Goal: Communication & Community: Participate in discussion

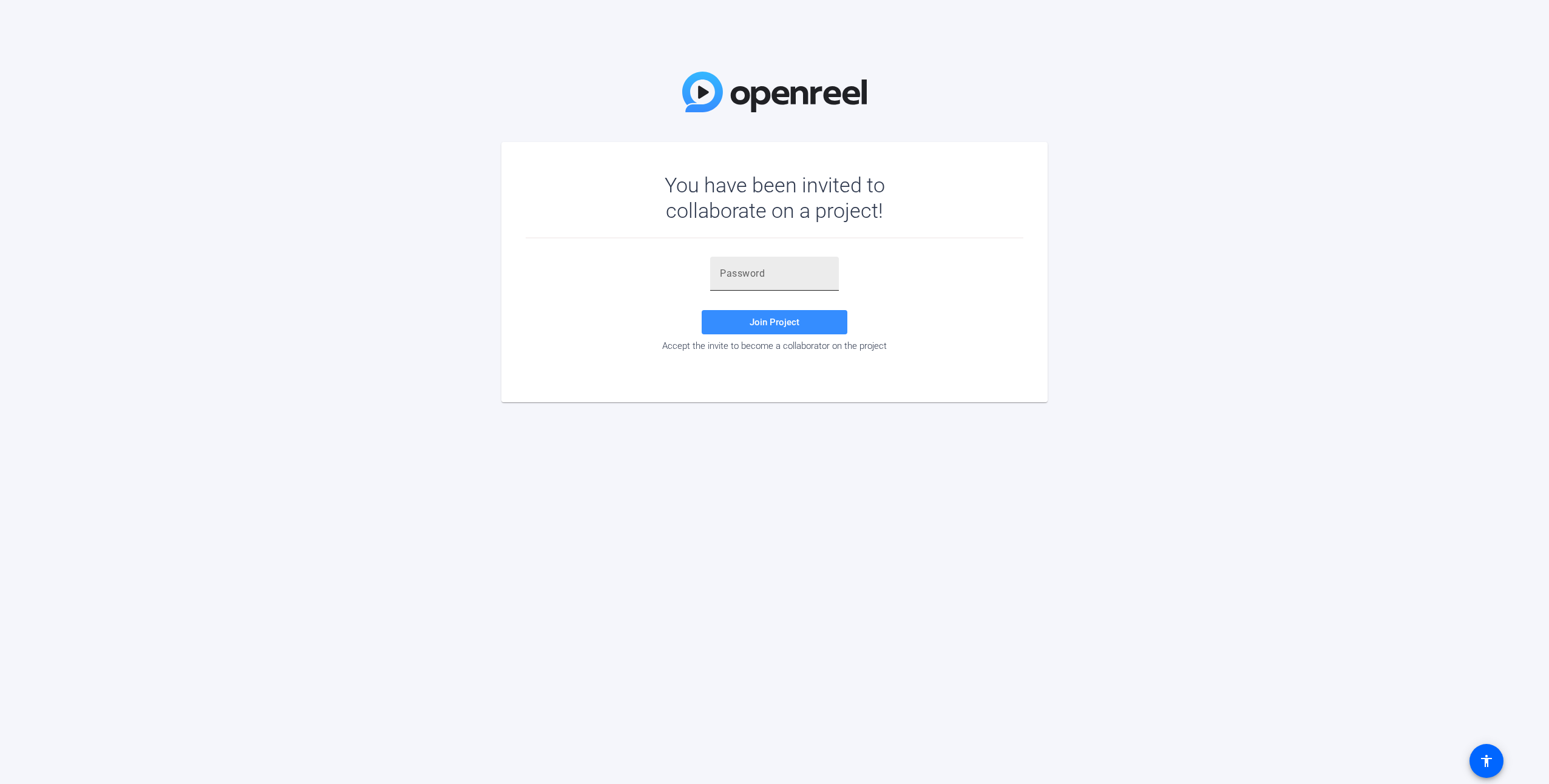
click at [745, 281] on div at bounding box center [774, 273] width 110 height 34
paste input "azi$.-"
click at [790, 324] on span "Join Project" at bounding box center [774, 322] width 50 height 11
click at [773, 277] on input "azi$.-" at bounding box center [774, 273] width 110 height 15
type input "azi$.-"
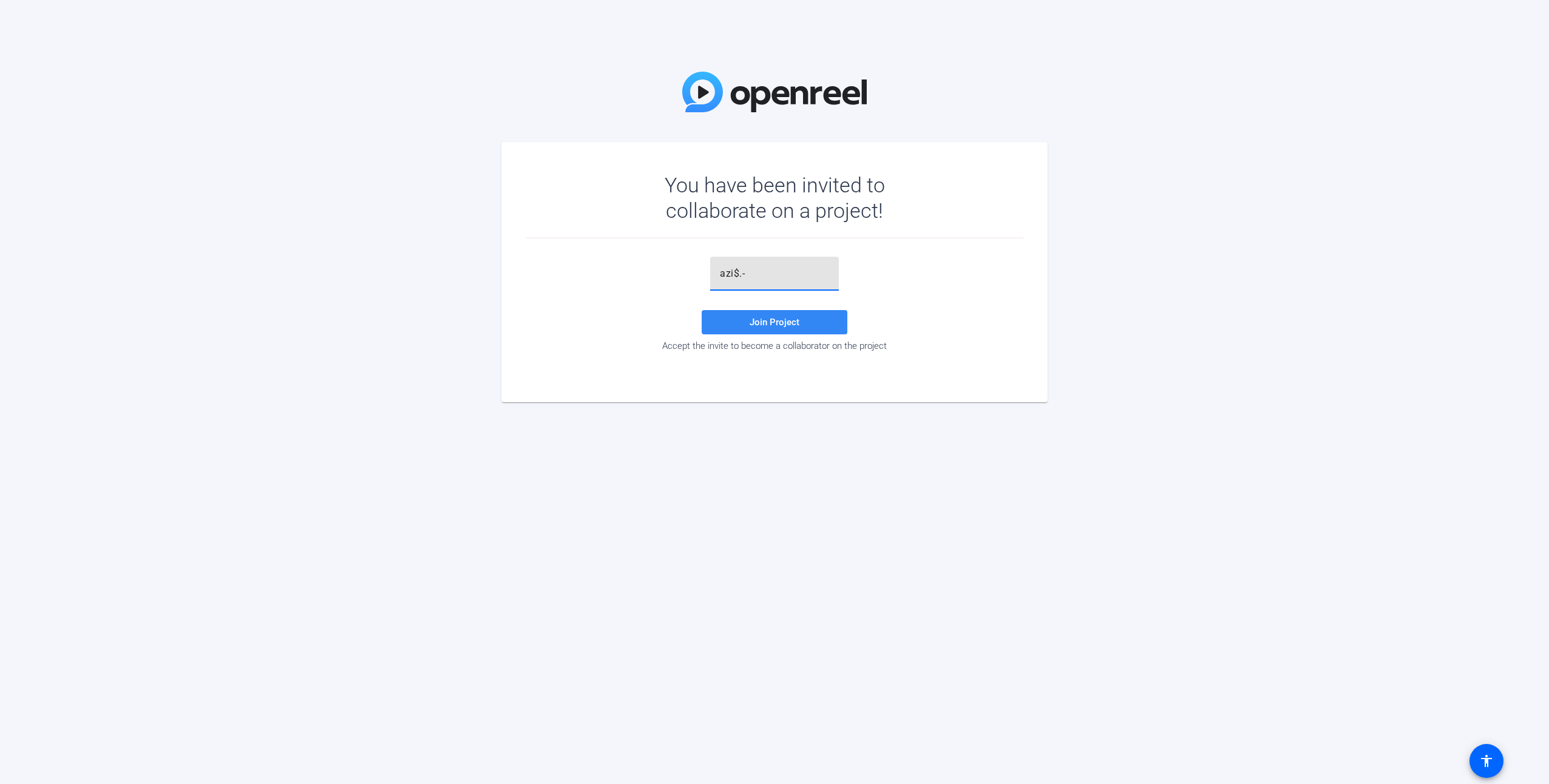
click at [794, 324] on span "Join Project" at bounding box center [774, 322] width 50 height 11
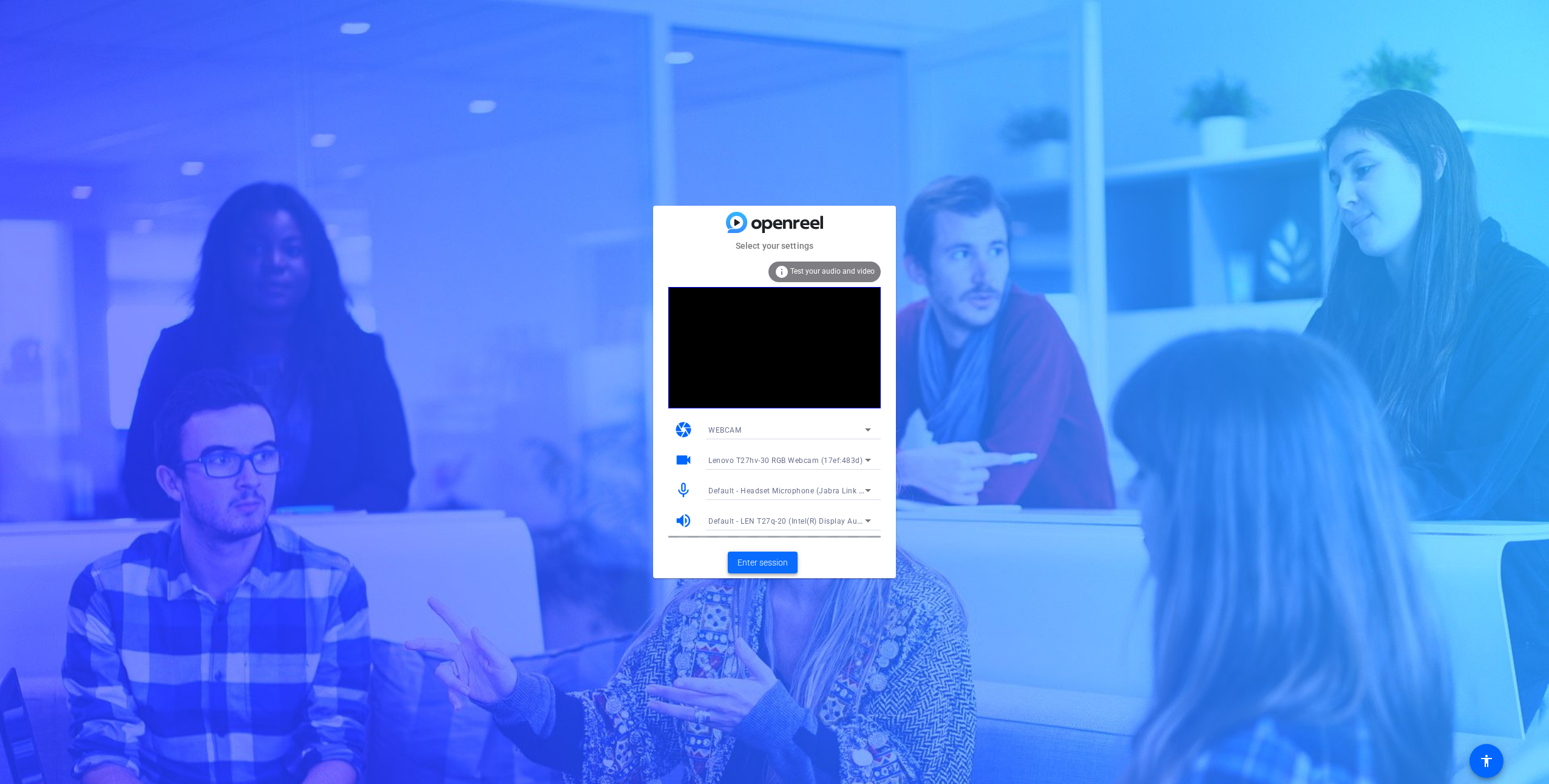
click at [763, 564] on span "Enter session" at bounding box center [762, 563] width 50 height 13
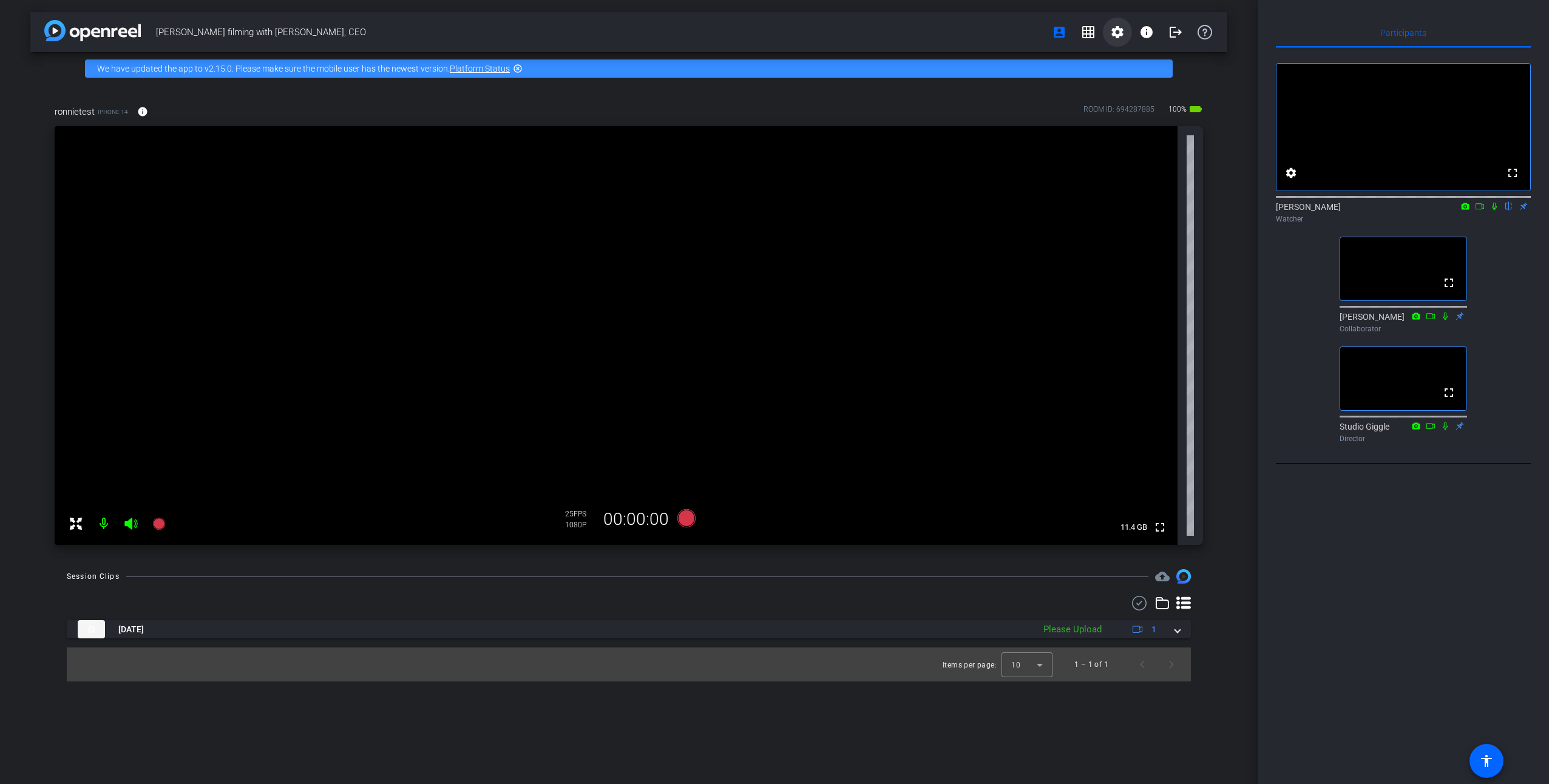
click at [1114, 31] on mat-icon "settings" at bounding box center [1117, 32] width 15 height 15
click at [1495, 222] on div at bounding box center [774, 392] width 1549 height 784
click at [1495, 211] on icon at bounding box center [1494, 206] width 10 height 8
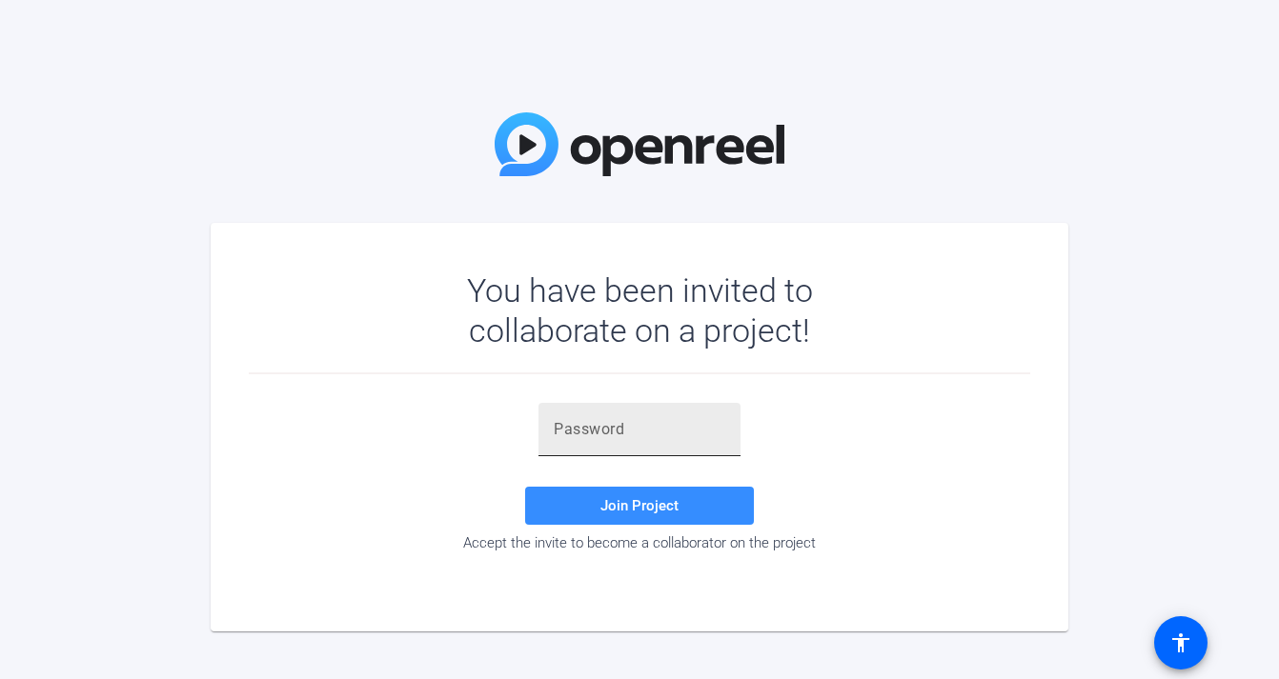
click at [613, 435] on input "text" at bounding box center [640, 429] width 172 height 23
paste input "azi$.-"
type input "azi$.-"
click at [696, 508] on span at bounding box center [639, 506] width 229 height 46
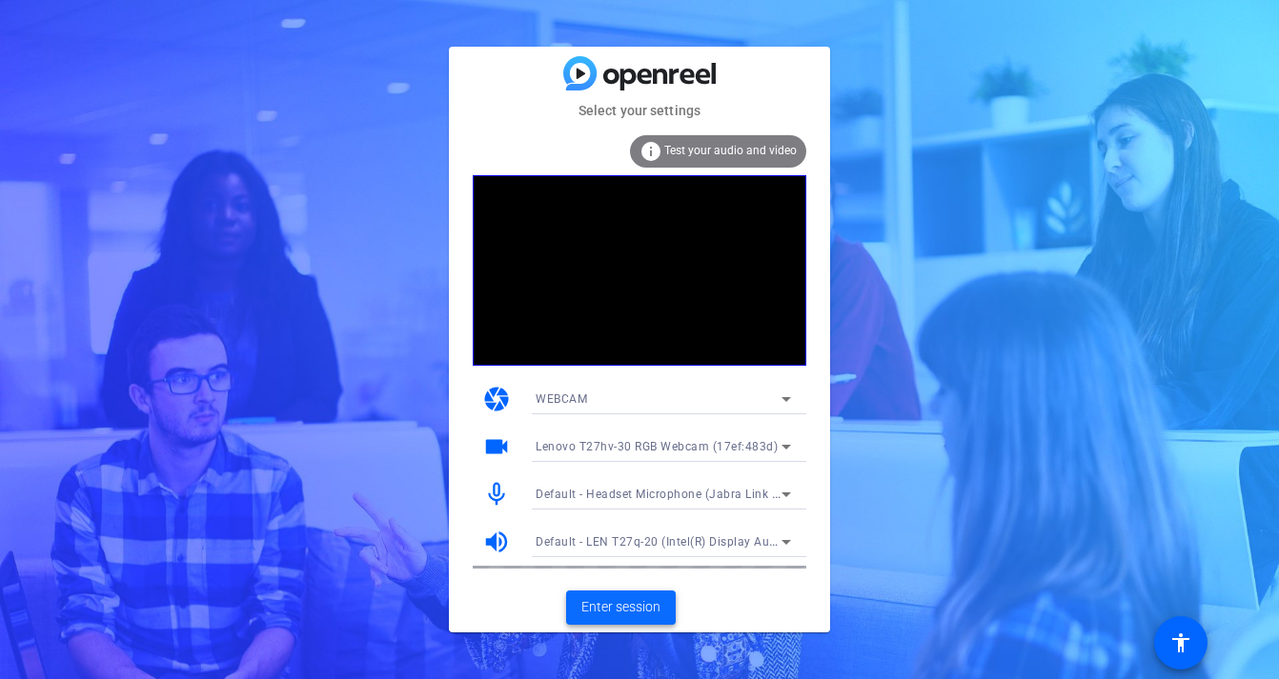
click at [626, 610] on span "Enter session" at bounding box center [620, 607] width 79 height 20
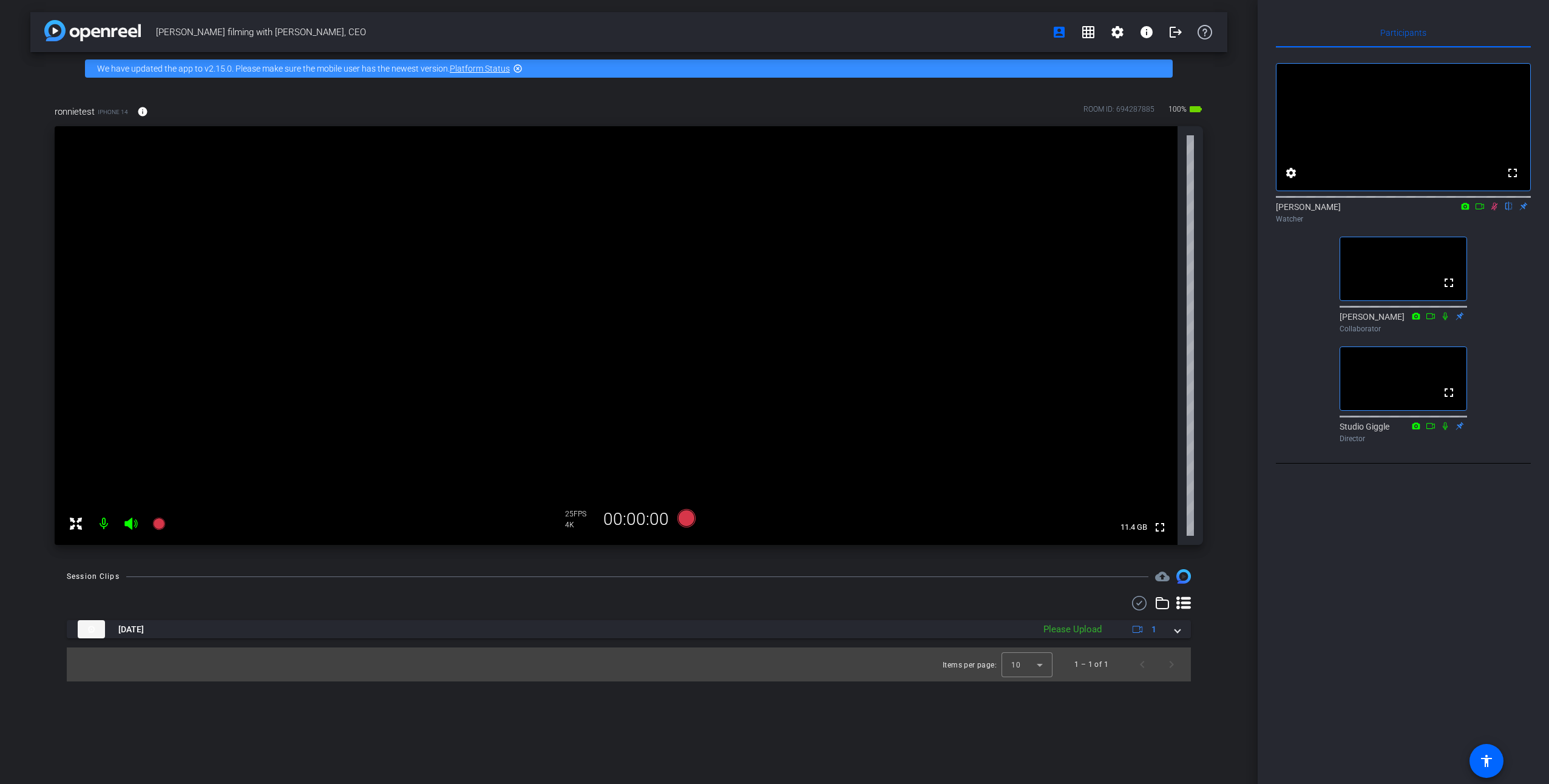
click at [814, 211] on icon at bounding box center [1465, 206] width 10 height 8
click at [814, 221] on div at bounding box center [774, 392] width 1549 height 784
click at [814, 212] on mat-icon at bounding box center [1465, 206] width 15 height 11
click at [814, 222] on div at bounding box center [774, 392] width 1549 height 784
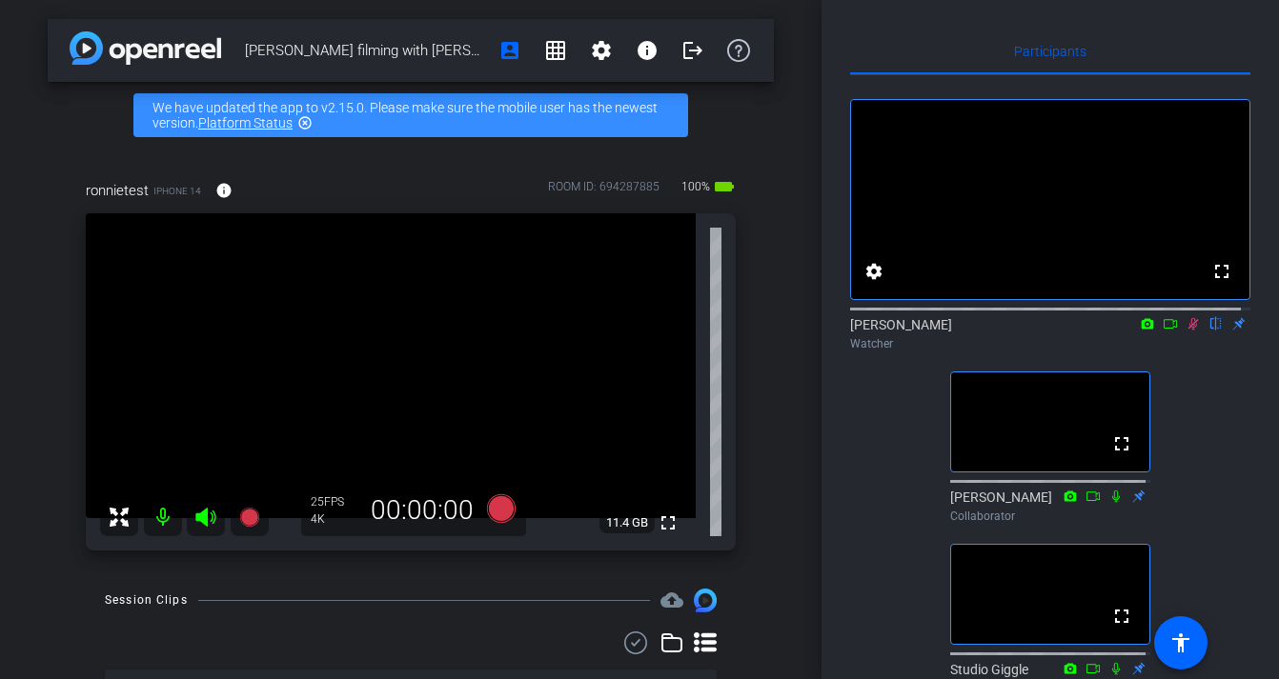
click at [1165, 331] on icon at bounding box center [1170, 323] width 15 height 13
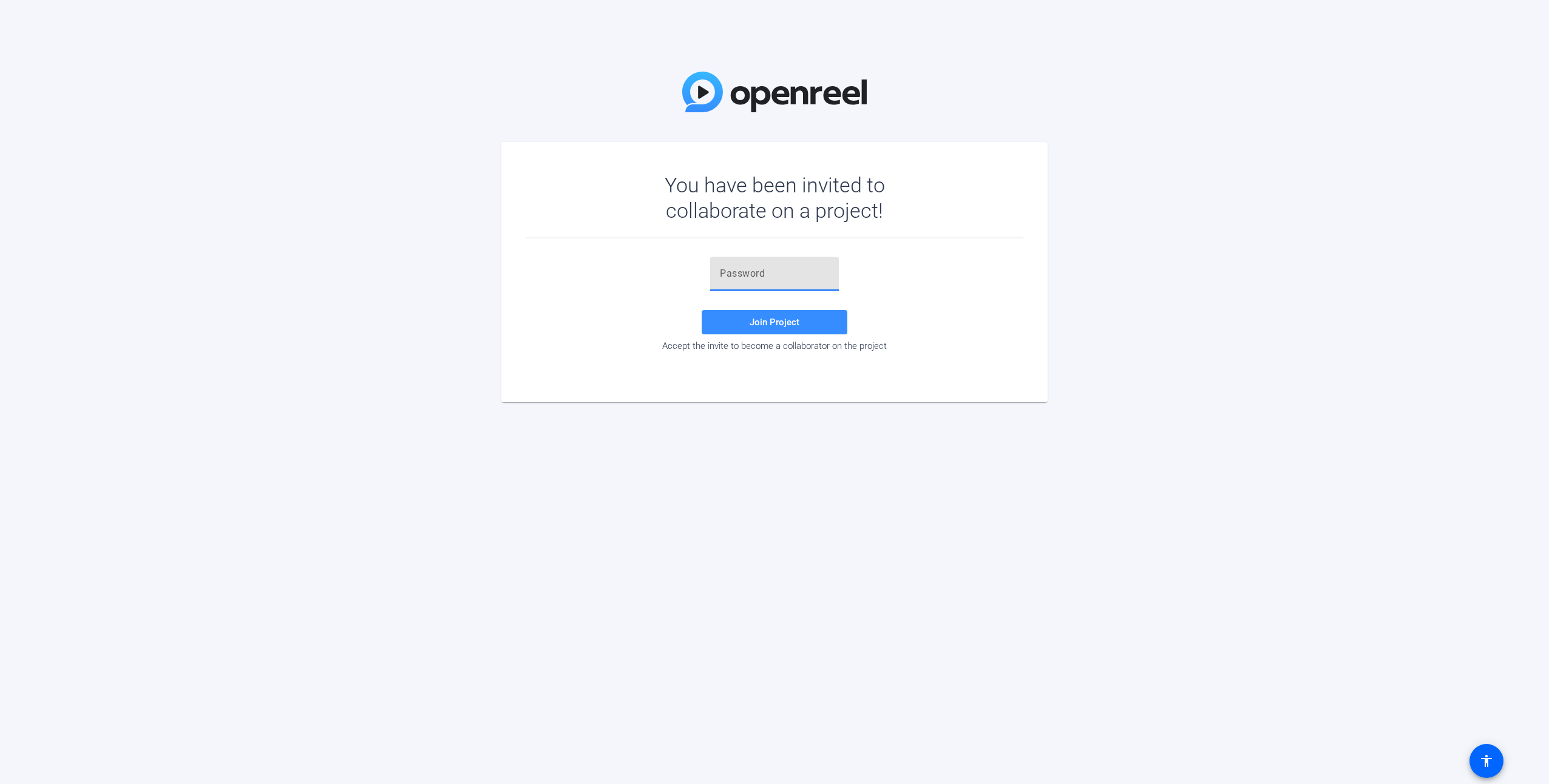
click at [771, 281] on div at bounding box center [774, 273] width 110 height 34
paste input "azi$.-"
type input "azi$.-"
click at [757, 325] on span "Join Project" at bounding box center [774, 322] width 50 height 11
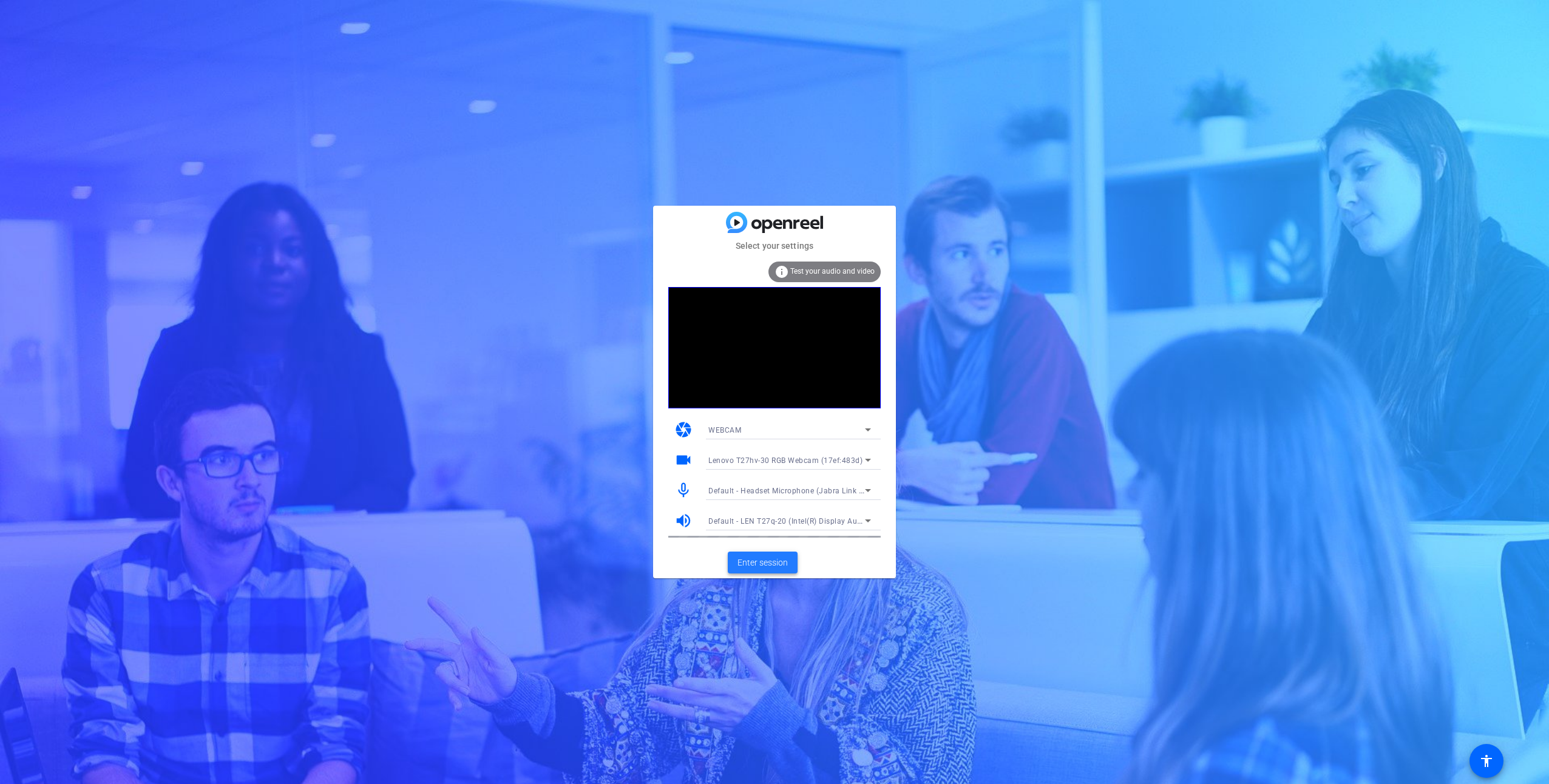
click at [751, 564] on span "Enter session" at bounding box center [762, 563] width 50 height 13
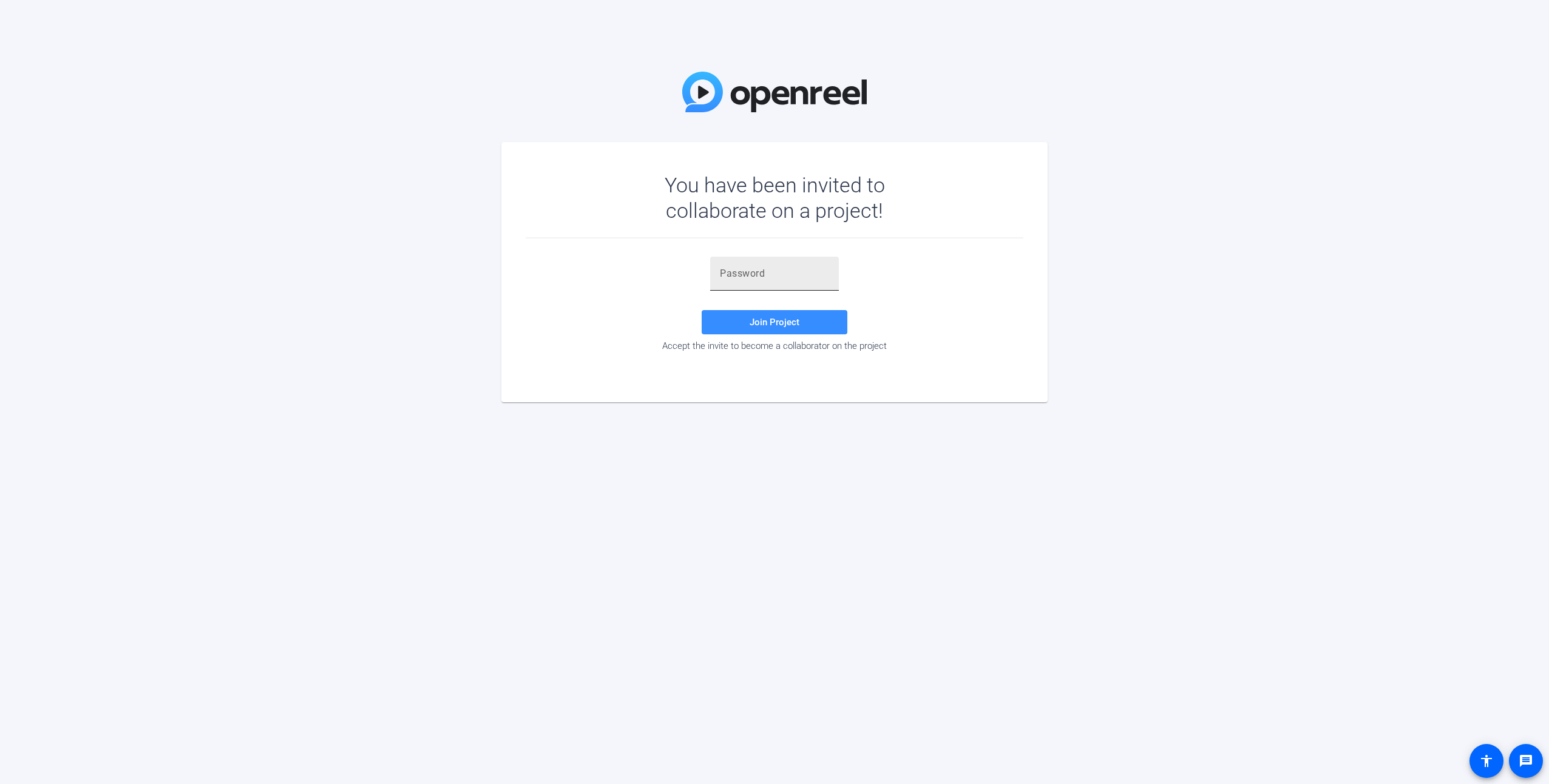
click at [762, 271] on input "text" at bounding box center [774, 273] width 110 height 15
paste input "azi$.-"
type input "azi$.-"
click at [780, 318] on span "Join Project" at bounding box center [774, 322] width 50 height 11
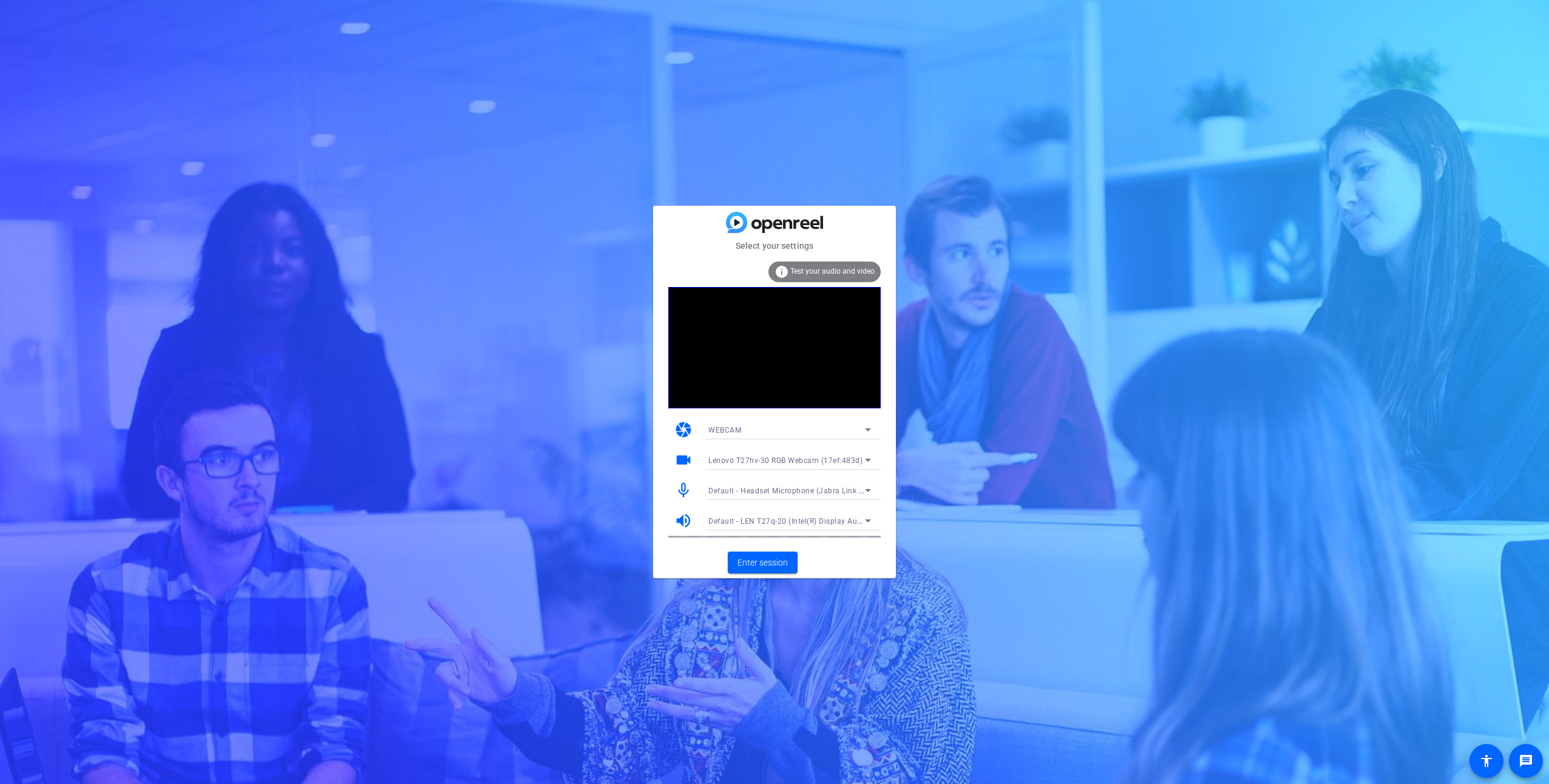
click at [861, 455] on icon at bounding box center [867, 460] width 15 height 15
click at [799, 483] on span "Lenovo T27hv-30 RGB Webcam (17ef:483d)" at bounding box center [783, 484] width 151 height 15
click at [761, 486] on span "Default - Headset Microphone (Jabra Link 380) (0b0e:24c8)" at bounding box center [814, 490] width 212 height 10
click at [797, 534] on span "Communications - Headset Microphone (Jabra Link 380) (0b0e:24c8)" at bounding box center [789, 534] width 162 height 15
click at [774, 573] on span at bounding box center [763, 562] width 70 height 29
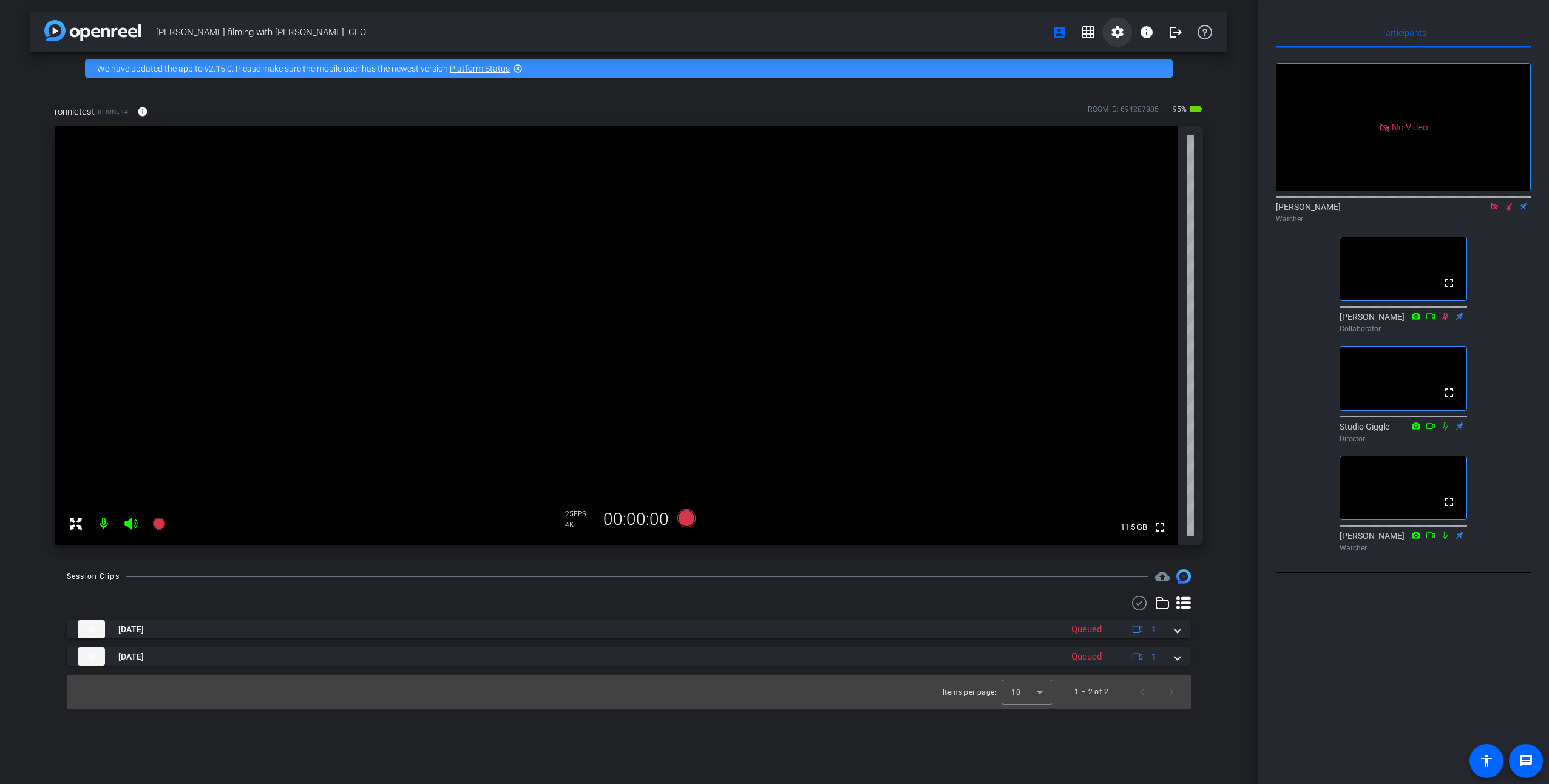
click at [1115, 32] on mat-icon "settings" at bounding box center [1117, 32] width 15 height 15
click at [1171, 30] on div at bounding box center [774, 392] width 1549 height 784
